Goal: Browse casually: Explore the website without a specific task or goal

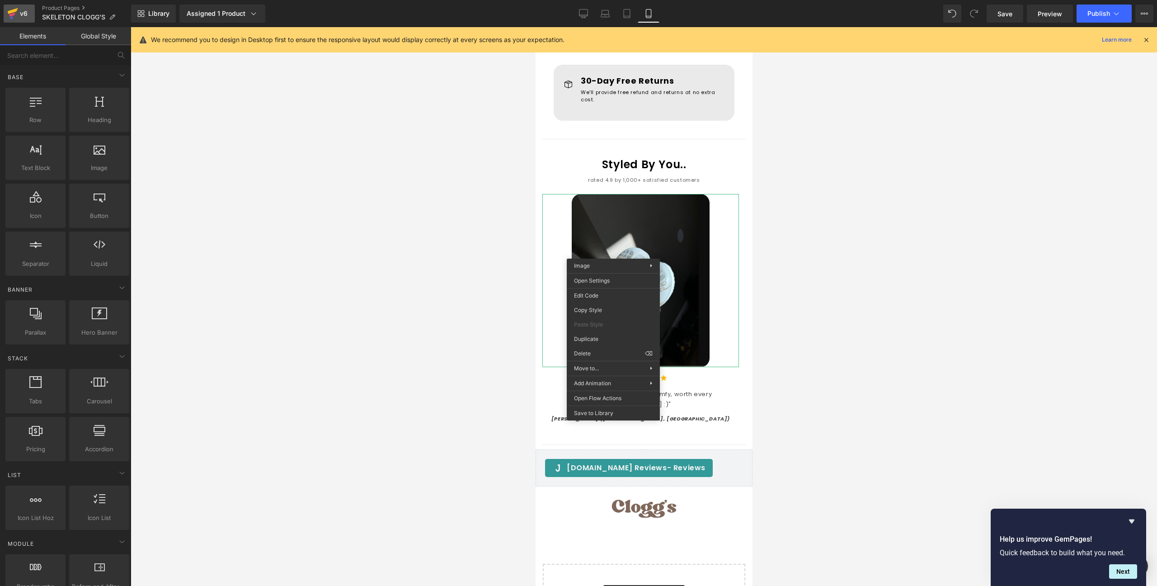
click at [12, 13] on icon at bounding box center [12, 13] width 11 height 23
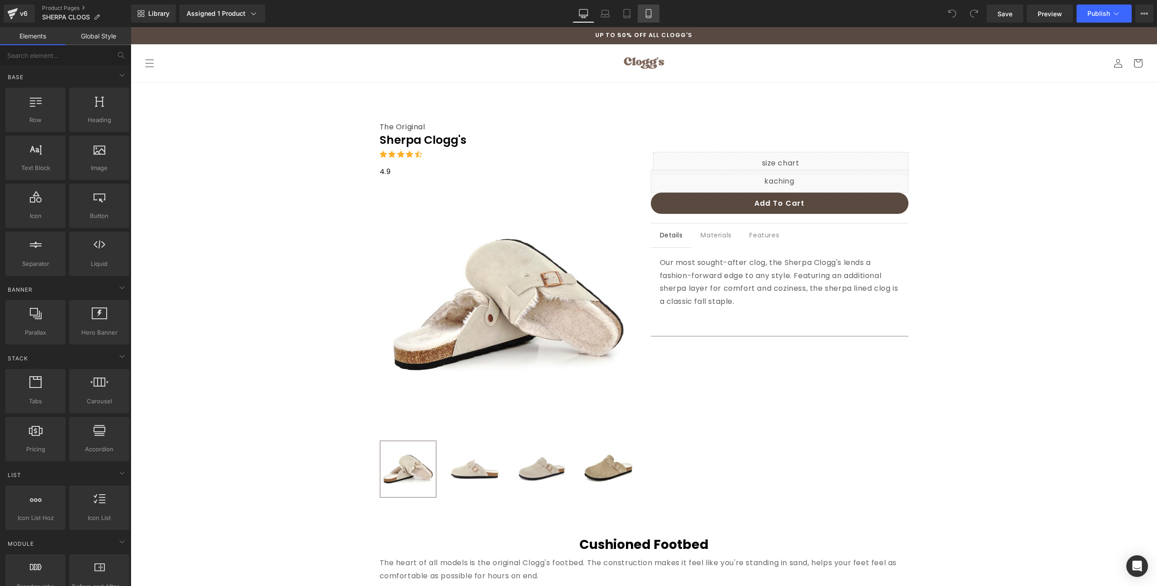
click at [644, 18] on link "Mobile" at bounding box center [649, 14] width 22 height 18
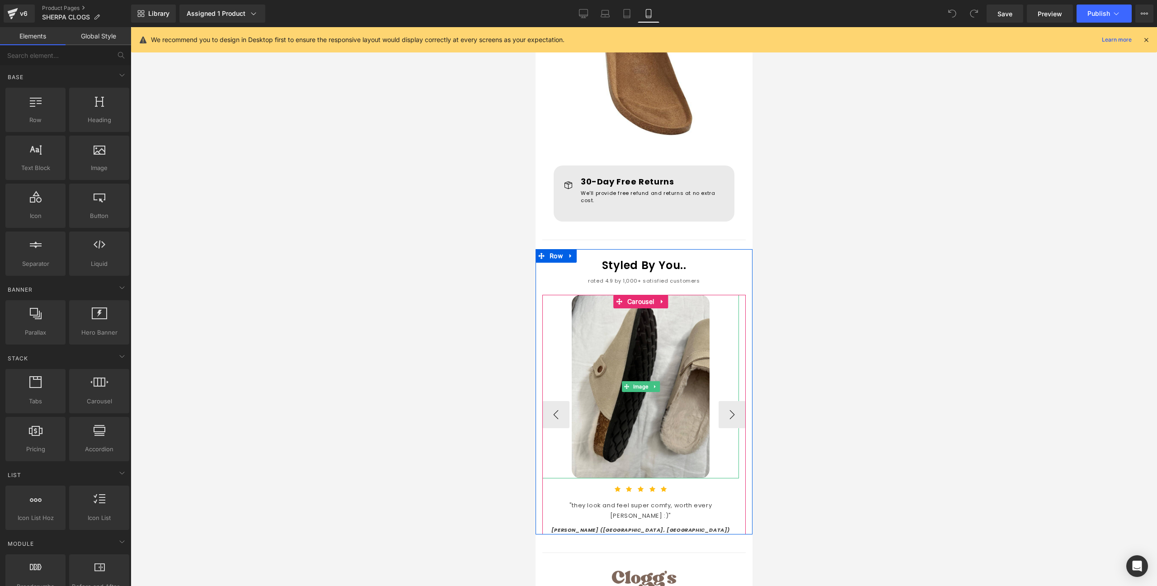
scroll to position [715, 0]
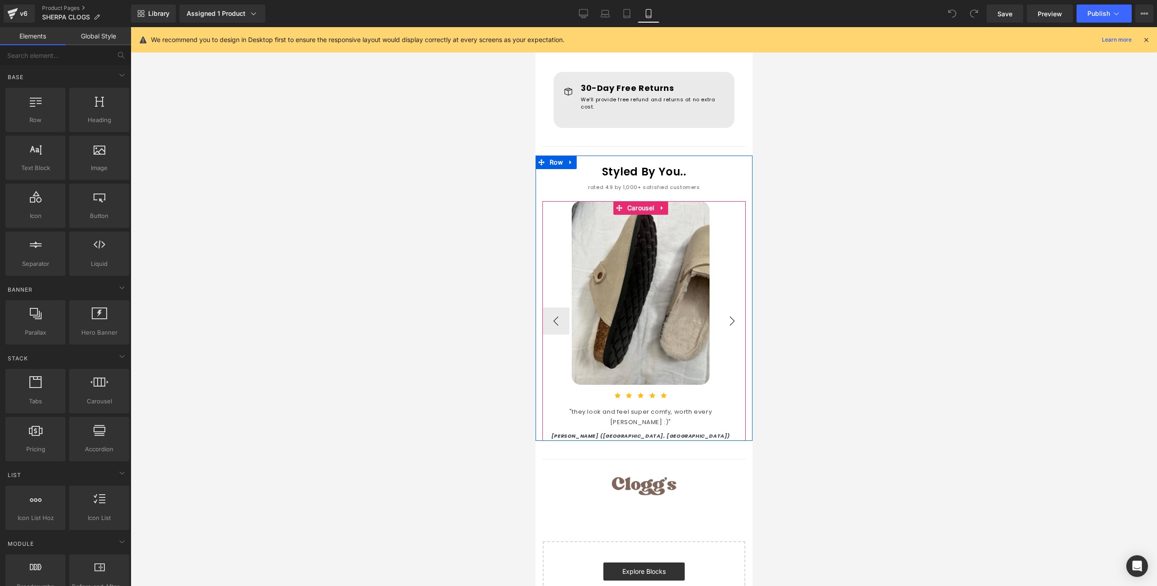
click at [724, 324] on button "›" at bounding box center [731, 320] width 27 height 27
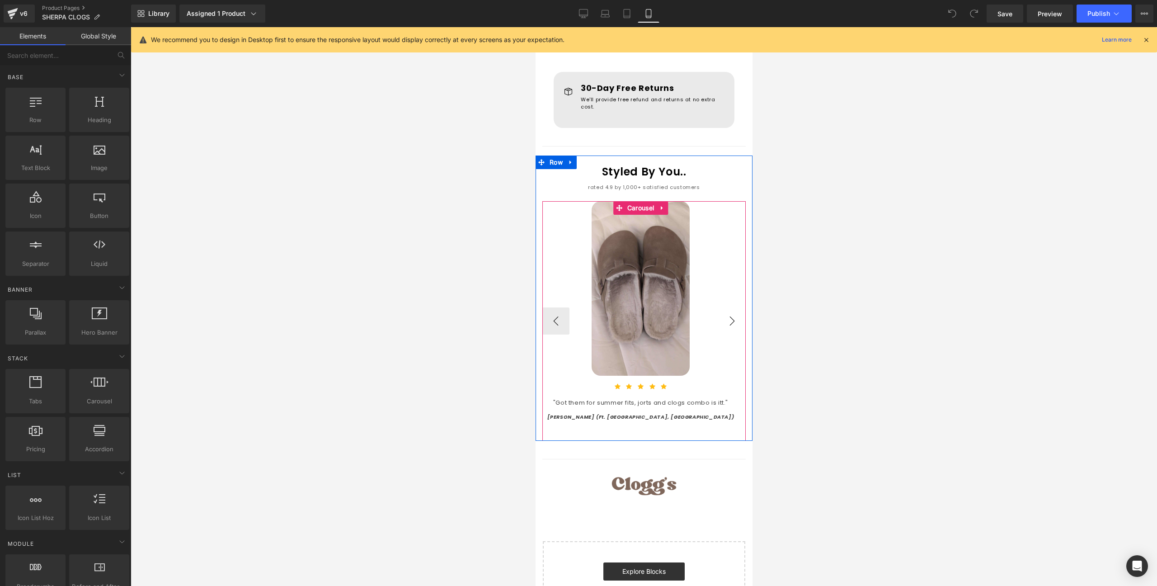
click at [724, 324] on button "›" at bounding box center [731, 320] width 27 height 27
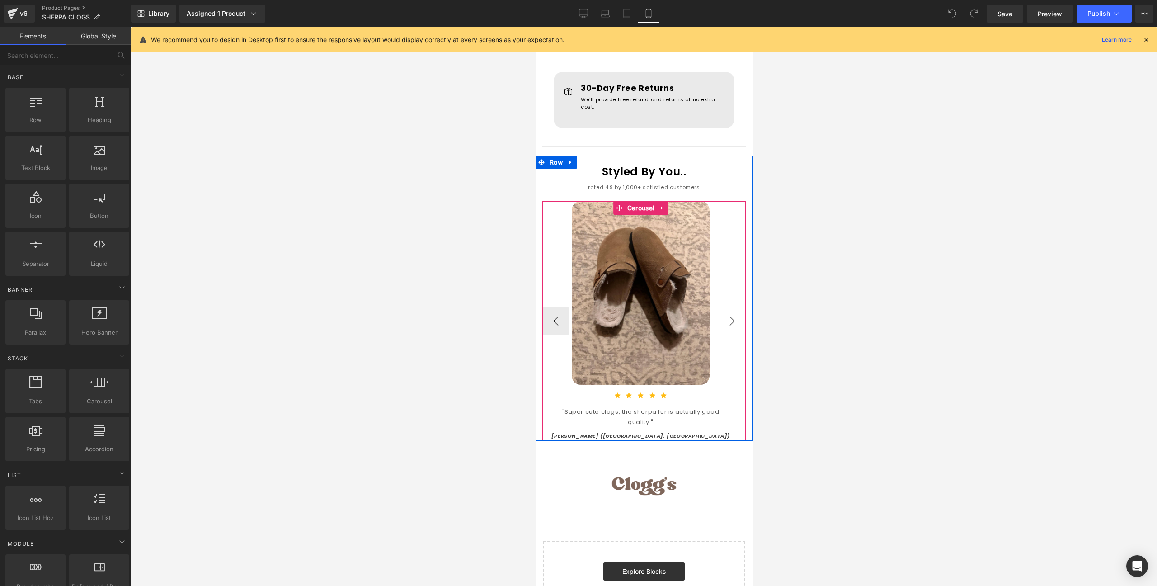
click at [724, 324] on button "›" at bounding box center [731, 320] width 27 height 27
click at [555, 322] on button "‹" at bounding box center [555, 320] width 27 height 27
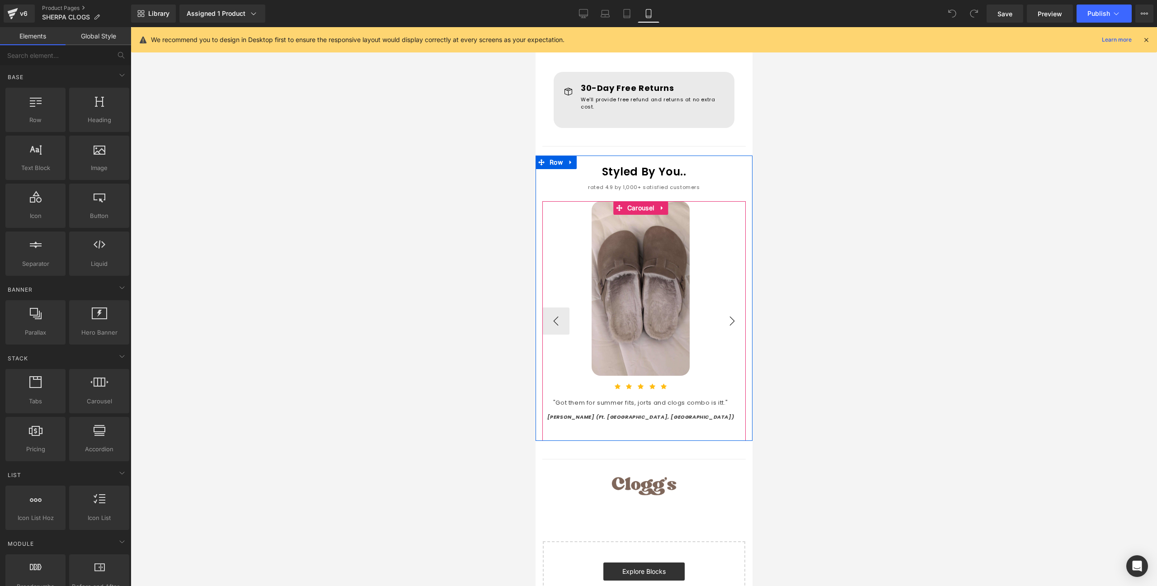
click at [721, 321] on button "›" at bounding box center [731, 320] width 27 height 27
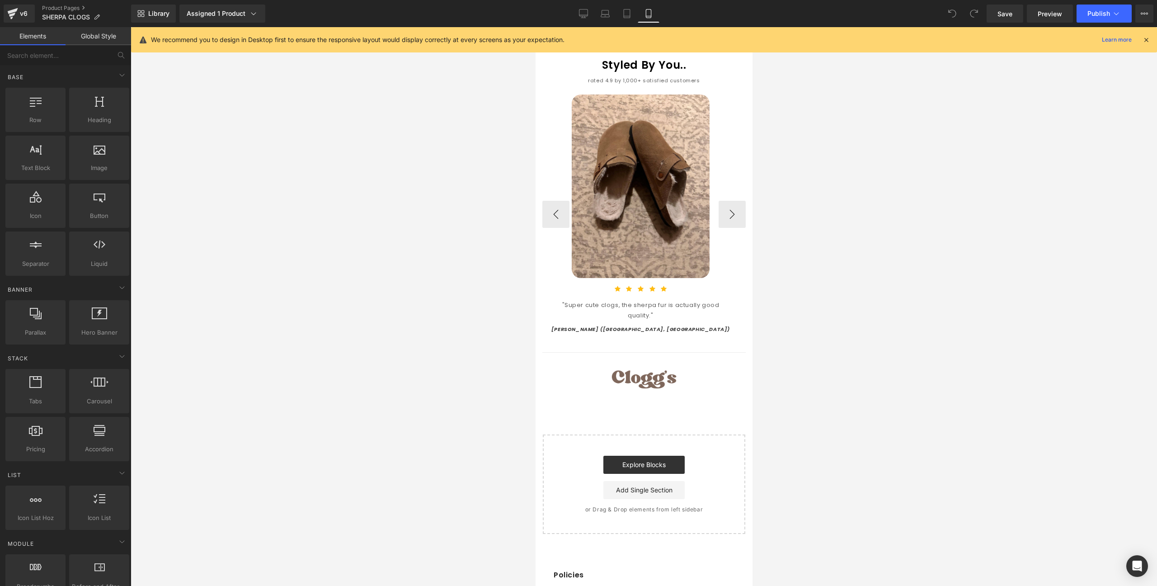
scroll to position [826, 0]
